Goal: Task Accomplishment & Management: Use online tool/utility

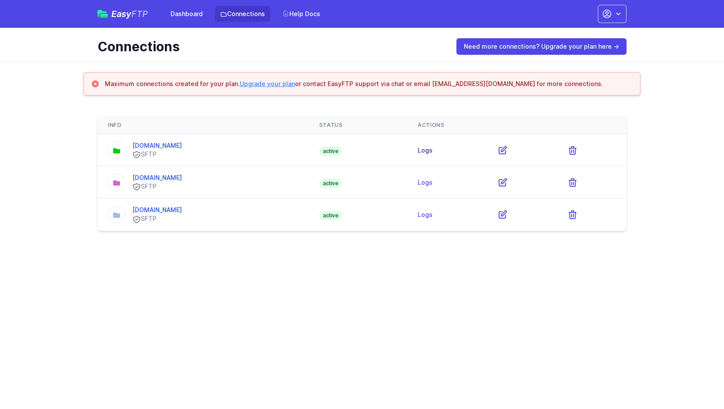
click at [433, 149] on link "Logs" at bounding box center [425, 150] width 15 height 7
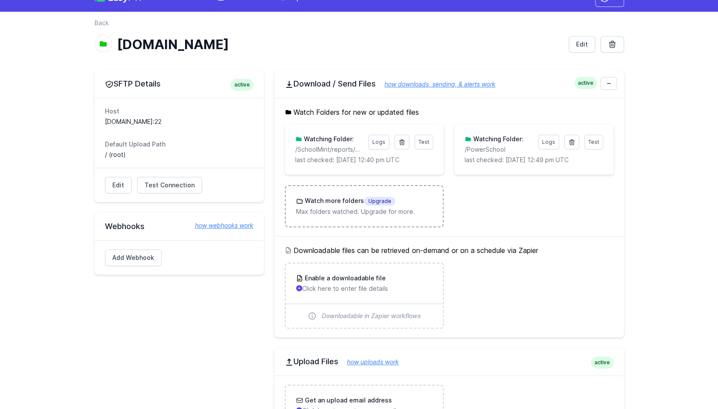
scroll to position [143, 0]
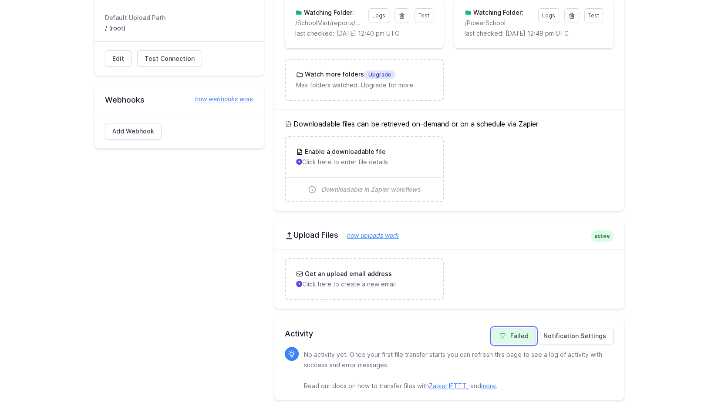
click at [518, 335] on link "Failed" at bounding box center [513, 336] width 44 height 17
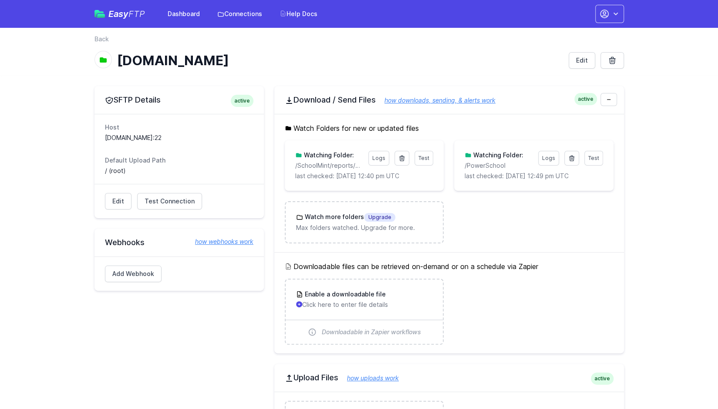
click at [169, 211] on div "Edit Test Connection Results Please address issues below and test again. Contac…" at bounding box center [178, 201] width 169 height 34
click at [167, 203] on span "Test Connection" at bounding box center [169, 201] width 50 height 9
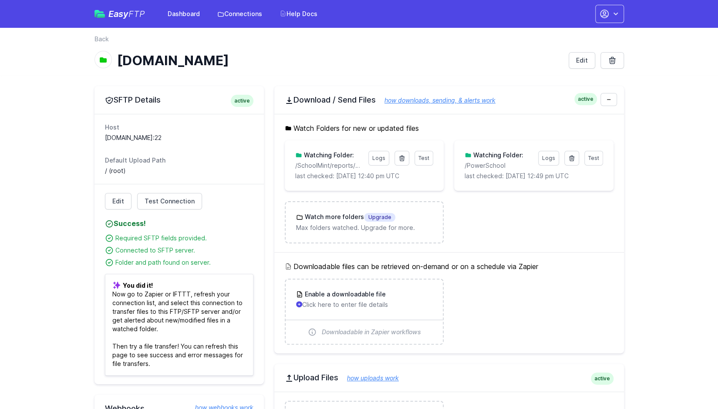
click at [312, 172] on p "last checked: [DATE] 12:40 pm UTC" at bounding box center [364, 176] width 138 height 9
click at [325, 154] on h3 "Watching Folder:" at bounding box center [328, 155] width 52 height 9
drag, startPoint x: 319, startPoint y: 167, endPoint x: 399, endPoint y: 174, distance: 81.3
click at [399, 174] on div "Test Logs Watching Folder: /SchoolMint/reports/Cupp_Bobby_2202576 last checked:…" at bounding box center [364, 166] width 138 height 30
click at [483, 176] on p "last checked: 8/21/2025 12:49 pm UTC" at bounding box center [533, 176] width 138 height 9
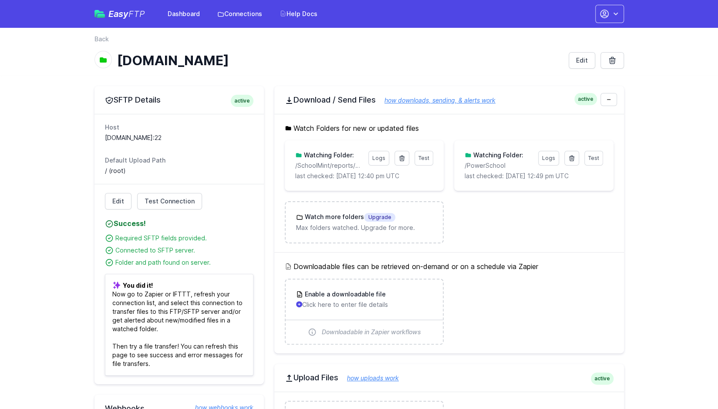
click at [344, 164] on p "/SchoolMint/reports/Cupp_Bobby_2202576" at bounding box center [329, 165] width 68 height 9
click at [429, 158] on span "Test" at bounding box center [423, 158] width 11 height 7
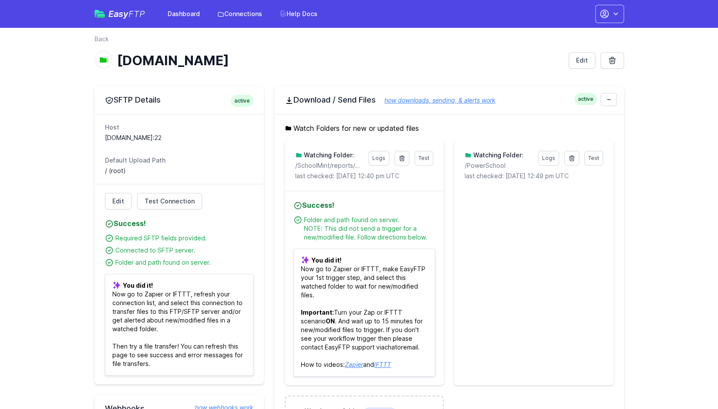
click at [365, 181] on div "Test Logs Watching Folder: /SchoolMint/reports/Cupp_Bobby_2202576 last checked:…" at bounding box center [364, 166] width 159 height 50
click at [323, 167] on p "/SchoolMint/reports/Cupp_Bobby_2202576" at bounding box center [329, 165] width 68 height 9
